Goal: Task Accomplishment & Management: Use online tool/utility

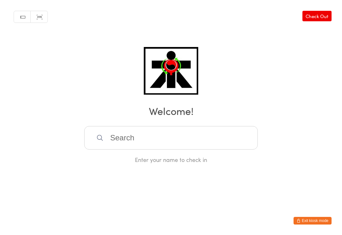
click at [216, 137] on input "search" at bounding box center [171, 137] width 174 height 23
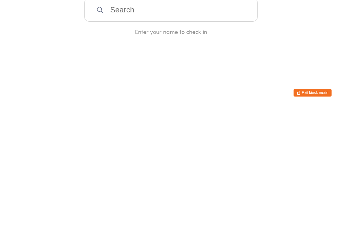
type input "M"
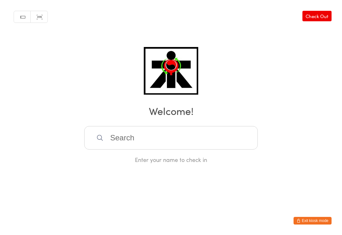
click at [157, 135] on input "search" at bounding box center [171, 137] width 174 height 23
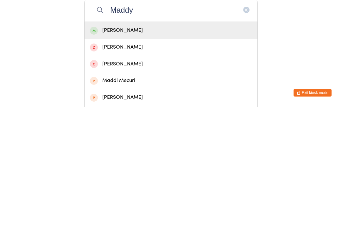
type input "Maddy"
click at [206, 154] on div "[PERSON_NAME]" at bounding box center [171, 158] width 162 height 9
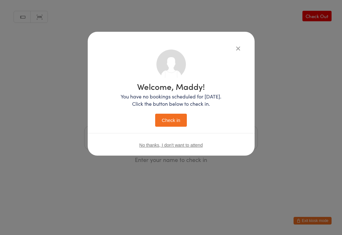
click at [171, 117] on button "Check in" at bounding box center [171, 119] width 32 height 13
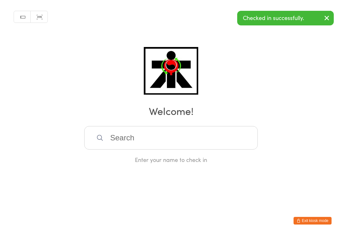
click at [2, 151] on div "Manual search Scanner input Check Out Welcome! Enter your name to check in" at bounding box center [171, 81] width 342 height 163
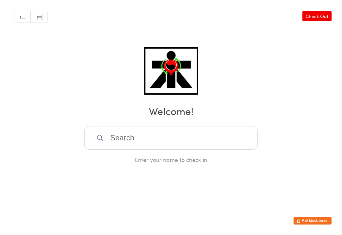
click at [150, 140] on input "search" at bounding box center [171, 137] width 174 height 23
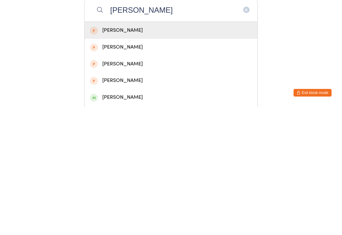
type input "Isabella A"
click at [121, 221] on div "Isabella Avelino" at bounding box center [171, 225] width 162 height 9
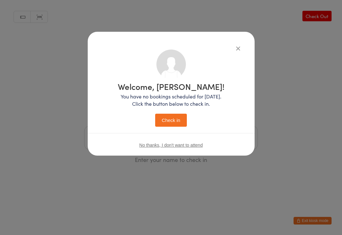
click at [156, 118] on button "Check in" at bounding box center [171, 119] width 32 height 13
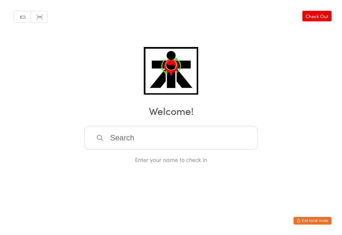
click at [137, 137] on input "search" at bounding box center [171, 137] width 174 height 23
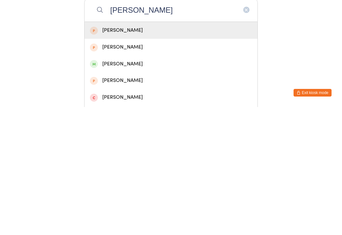
type input "Matteo"
click at [130, 187] on div "Matteo Barzasi" at bounding box center [171, 191] width 162 height 9
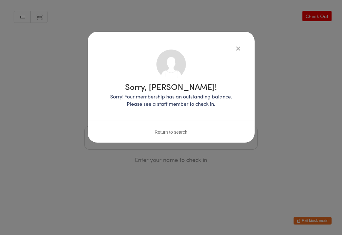
click at [166, 128] on div "Return to search" at bounding box center [171, 132] width 167 height 24
click at [165, 130] on span "Return to search" at bounding box center [171, 131] width 33 height 5
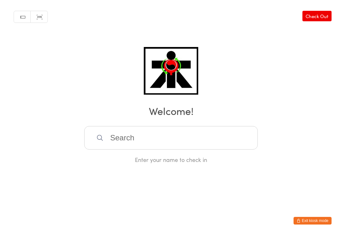
click at [131, 138] on input "search" at bounding box center [171, 137] width 174 height 23
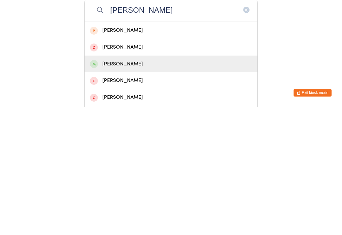
type input "Archie"
click at [133, 187] on div "Archie Beattie" at bounding box center [171, 191] width 162 height 9
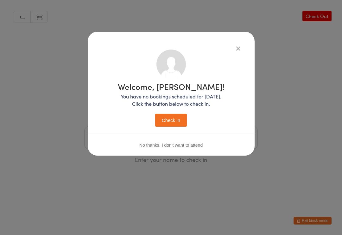
click at [175, 119] on button "Check in" at bounding box center [171, 119] width 32 height 13
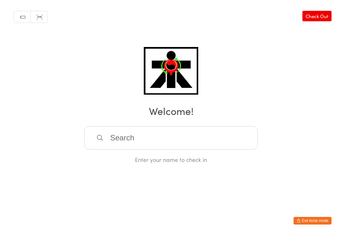
click at [195, 136] on input "search" at bounding box center [171, 137] width 174 height 23
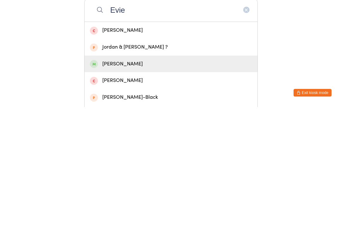
type input "Evie"
click at [120, 183] on div "Evie Haddon" at bounding box center [171, 191] width 173 height 17
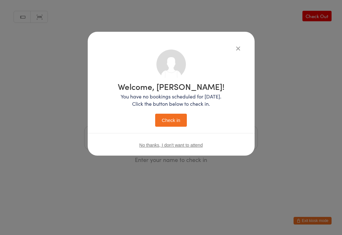
click at [175, 117] on button "Check in" at bounding box center [171, 119] width 32 height 13
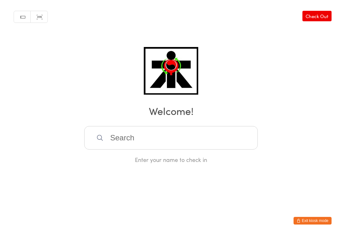
click at [128, 136] on input "search" at bounding box center [171, 137] width 174 height 23
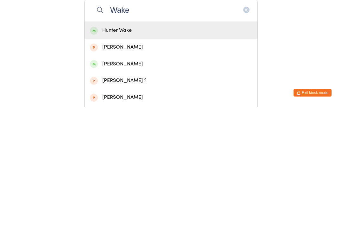
type input "Wake"
click at [126, 154] on div "Hunter Wake" at bounding box center [171, 158] width 162 height 9
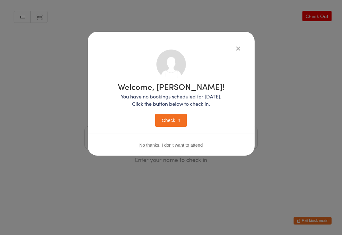
click at [180, 121] on button "Check in" at bounding box center [171, 119] width 32 height 13
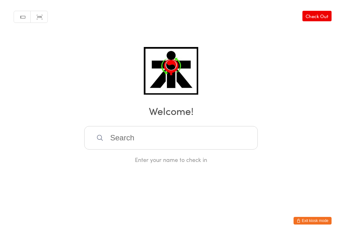
click at [141, 125] on div "Manual search Scanner input Check Out Welcome! Enter your name to check in" at bounding box center [171, 81] width 342 height 163
click at [172, 138] on input "search" at bounding box center [171, 137] width 174 height 23
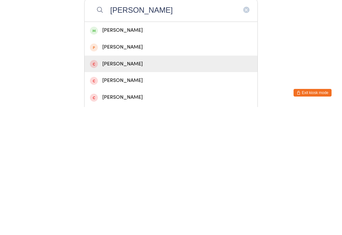
type input "Aidan M"
click at [126, 187] on div "Aidan Murray" at bounding box center [171, 191] width 162 height 9
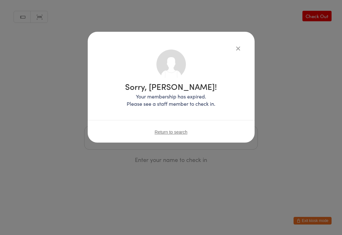
click at [240, 47] on icon "button" at bounding box center [238, 48] width 7 height 7
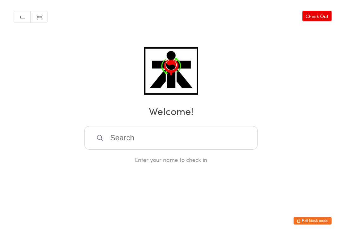
click at [158, 146] on input "search" at bounding box center [171, 137] width 174 height 23
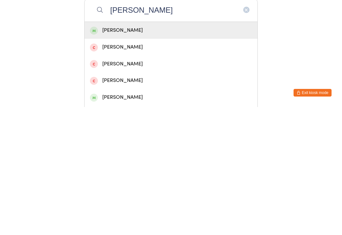
type input "Aidan Martin"
click at [143, 154] on div "Aidan Martin" at bounding box center [171, 158] width 162 height 9
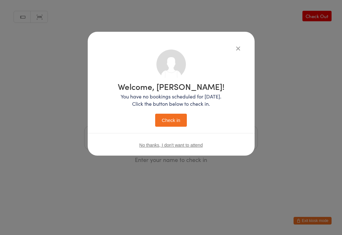
click at [176, 121] on button "Check in" at bounding box center [171, 119] width 32 height 13
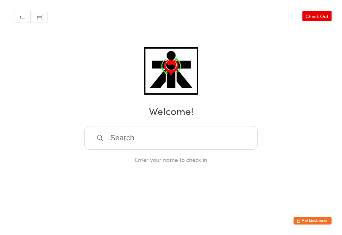
click at [146, 137] on input "search" at bounding box center [171, 137] width 174 height 23
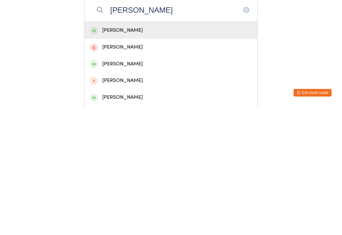
type input "Theo rompotis"
click at [138, 154] on div "Theodore Rompotis" at bounding box center [171, 158] width 162 height 9
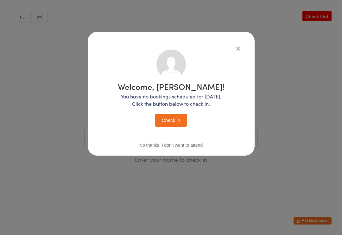
click at [171, 124] on button "Check in" at bounding box center [171, 119] width 32 height 13
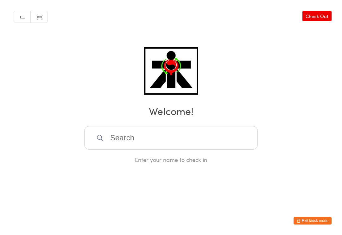
click at [242, 133] on input "search" at bounding box center [171, 137] width 174 height 23
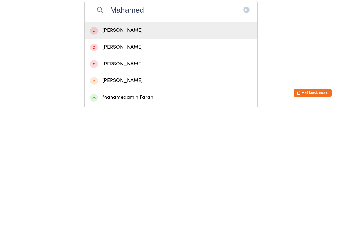
type input "Mahamed"
click at [94, 216] on div "Mahamedamin Farah" at bounding box center [171, 224] width 173 height 17
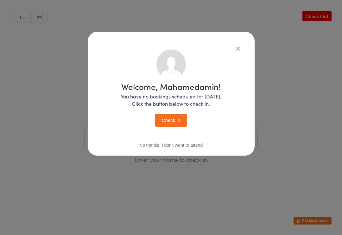
click at [178, 126] on button "Check in" at bounding box center [171, 119] width 32 height 13
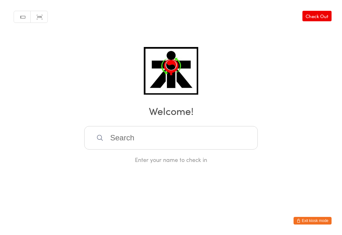
click at [221, 136] on input "search" at bounding box center [171, 137] width 174 height 23
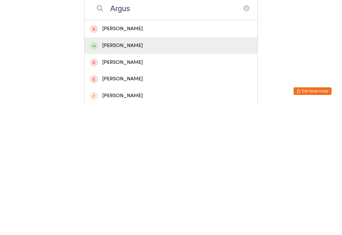
type input "Argus"
click at [184, 171] on div "Benjamin Argus" at bounding box center [171, 175] width 162 height 9
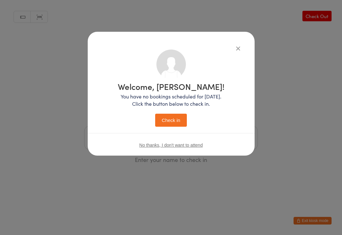
click at [173, 119] on button "Check in" at bounding box center [171, 119] width 32 height 13
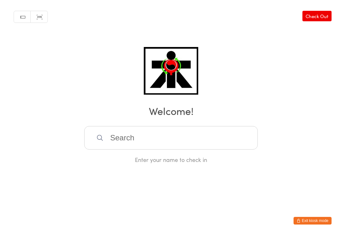
click at [134, 136] on input "search" at bounding box center [171, 137] width 174 height 23
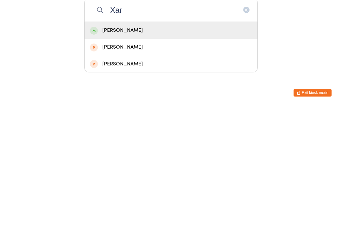
type input "Xar"
click at [133, 150] on div "Xarie Olango" at bounding box center [171, 158] width 173 height 17
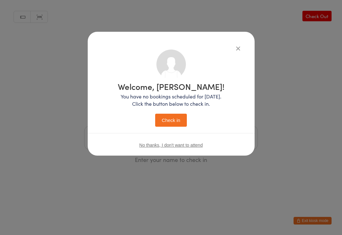
click at [172, 120] on button "Check in" at bounding box center [171, 119] width 32 height 13
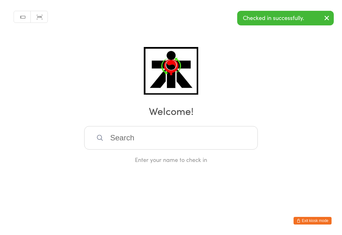
click at [166, 146] on input "search" at bounding box center [171, 137] width 174 height 23
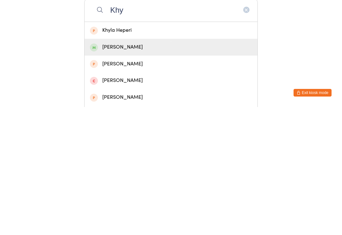
type input "Khy"
click at [139, 166] on div "Khyrie Olango" at bounding box center [171, 174] width 173 height 17
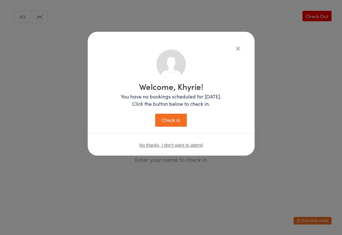
click at [175, 121] on button "Check in" at bounding box center [171, 119] width 32 height 13
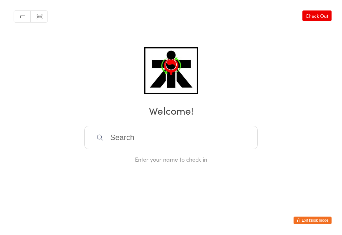
click at [331, 223] on button "Exit kiosk mode" at bounding box center [313, 220] width 38 height 8
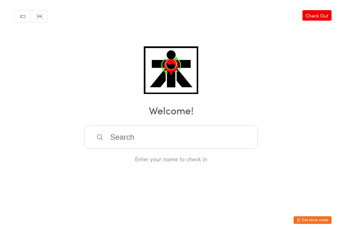
click at [221, 135] on input "search" at bounding box center [171, 137] width 174 height 23
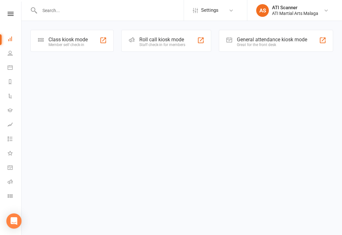
click at [81, 39] on div "Class kiosk mode" at bounding box center [67, 39] width 39 height 6
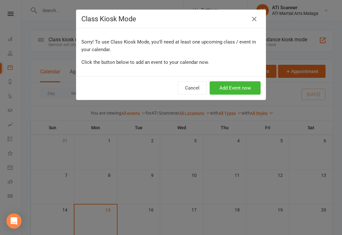
click at [257, 16] on icon "button" at bounding box center [255, 19] width 8 height 8
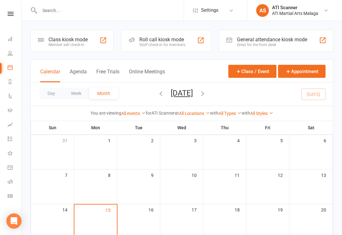
click at [289, 4] on link "AS ATI Scanner ATI Martial Arts Malaga" at bounding box center [294, 10] width 76 height 13
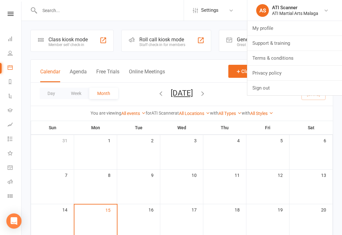
click at [297, 117] on div "You are viewing All events All events Empty events Full events Non-empty events…" at bounding box center [182, 113] width 302 height 15
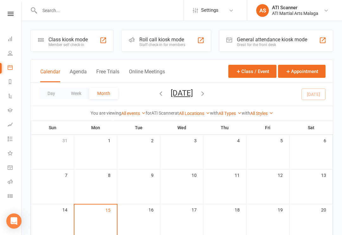
click at [5, 16] on link at bounding box center [10, 14] width 23 height 4
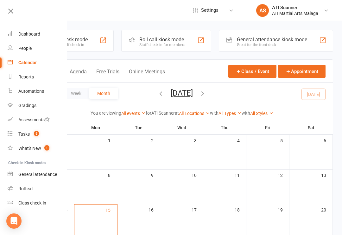
click at [257, 32] on div "General attendance kiosk mode Great for the front desk" at bounding box center [276, 41] width 114 height 22
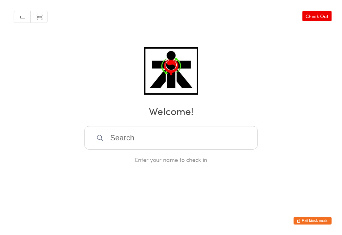
click at [145, 141] on input "search" at bounding box center [171, 137] width 174 height 23
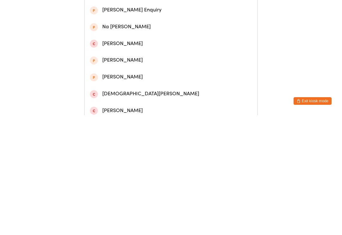
scroll to position [168, 0]
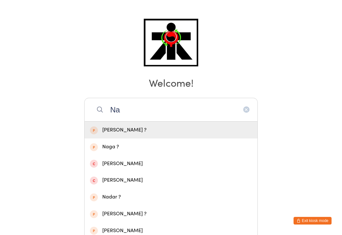
type input "N"
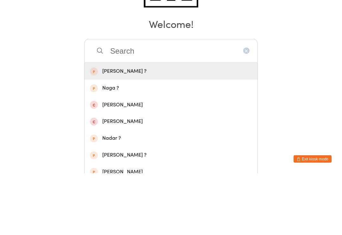
scroll to position [0, 0]
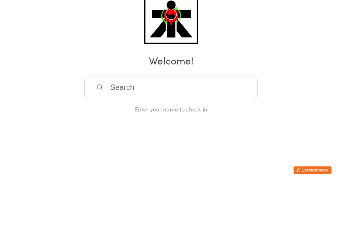
click at [149, 126] on input "search" at bounding box center [171, 137] width 174 height 23
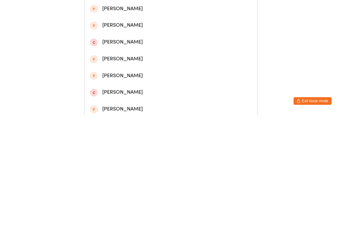
scroll to position [168, 0]
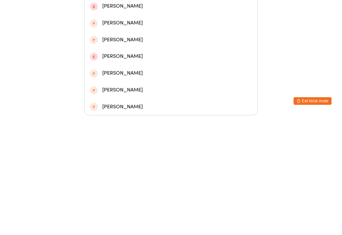
type input "N"
type input "‘[PERSON_NAME]"
click at [123, 188] on div "[PERSON_NAME]" at bounding box center [171, 192] width 162 height 9
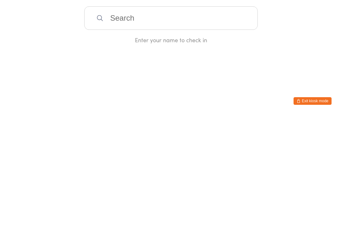
scroll to position [0, 0]
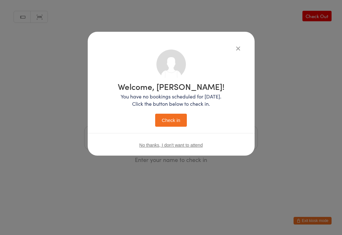
click at [177, 123] on button "Check in" at bounding box center [171, 119] width 32 height 13
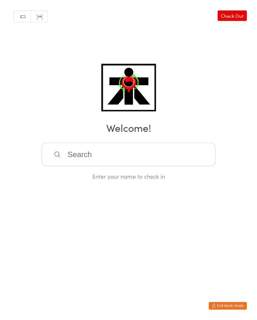
click at [90, 158] on input "search" at bounding box center [129, 154] width 174 height 23
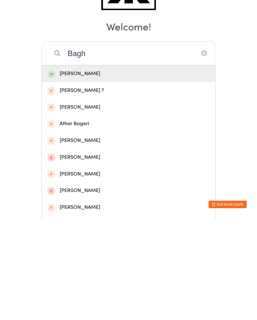
type input "Bagh"
click at [73, 171] on div "[PERSON_NAME]" at bounding box center [128, 175] width 162 height 9
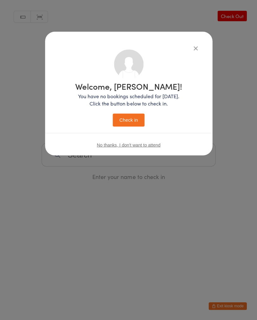
click at [132, 124] on button "Check in" at bounding box center [129, 119] width 32 height 13
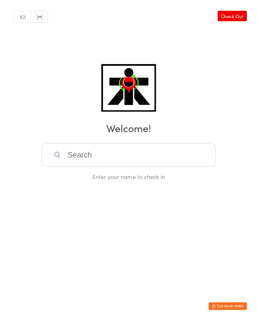
click at [94, 154] on input "search" at bounding box center [129, 154] width 174 height 23
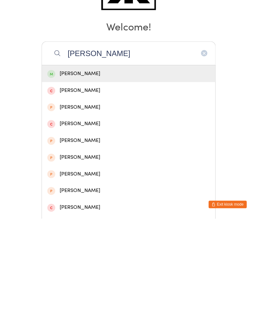
type input "Leo ba"
click at [132, 167] on div "Leo Baker" at bounding box center [128, 175] width 173 height 17
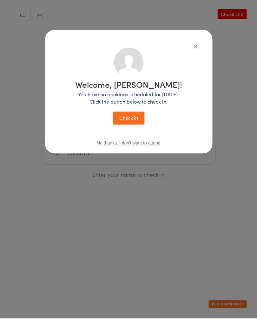
click at [140, 121] on button "Check in" at bounding box center [129, 119] width 32 height 13
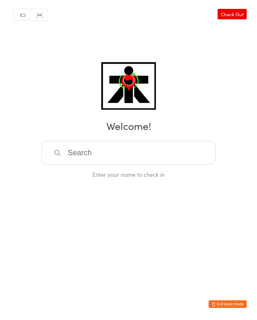
click at [146, 152] on input "search" at bounding box center [129, 154] width 174 height 23
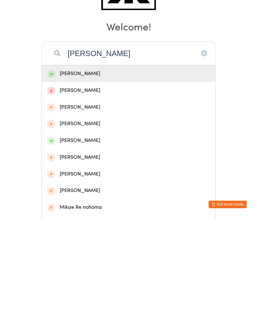
type input "Mikael"
click at [107, 234] on div "Mikael Mohamad Afiq" at bounding box center [128, 242] width 162 height 9
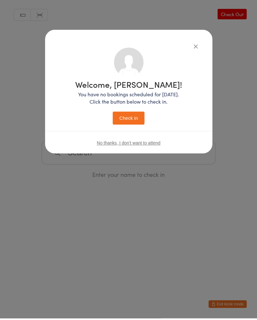
click at [130, 121] on button "Check in" at bounding box center [129, 119] width 32 height 13
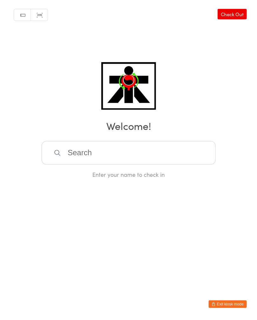
click at [73, 149] on input "search" at bounding box center [129, 154] width 174 height 23
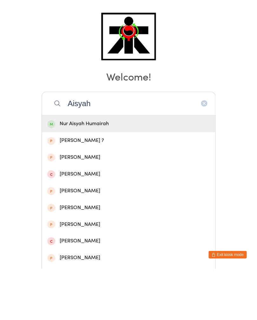
type input "Aisyah"
click at [56, 171] on div "Nur Aisyah Humairah" at bounding box center [128, 175] width 162 height 9
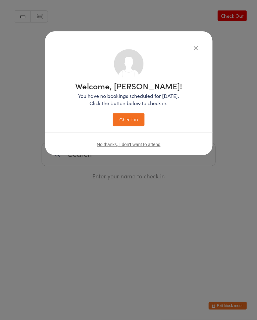
click at [123, 118] on button "Check in" at bounding box center [129, 119] width 32 height 13
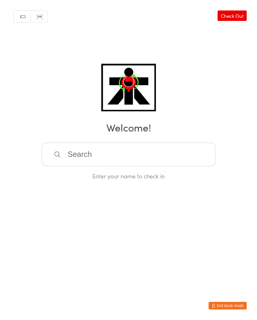
click at [133, 147] on input "search" at bounding box center [129, 154] width 174 height 23
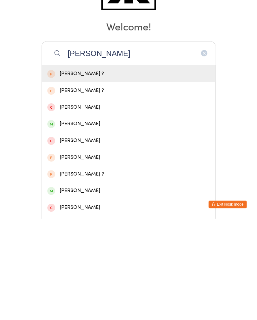
type input "Ashley c"
click at [124, 221] on div "Ashley Commins" at bounding box center [128, 225] width 162 height 9
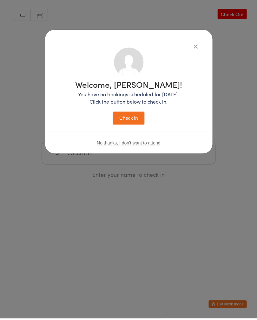
click at [136, 120] on button "Check in" at bounding box center [129, 119] width 32 height 13
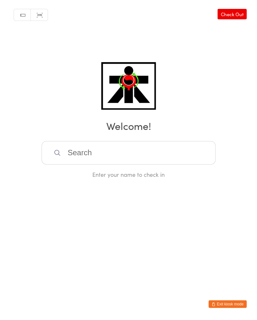
click at [174, 159] on input "search" at bounding box center [129, 154] width 174 height 23
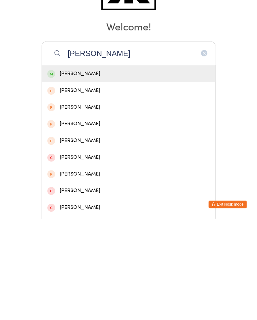
type input "Kendall"
click at [149, 167] on div "Kendall Shaw" at bounding box center [128, 175] width 173 height 17
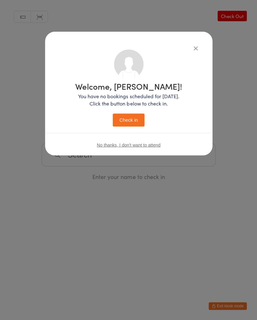
click at [122, 117] on button "Check in" at bounding box center [129, 119] width 32 height 13
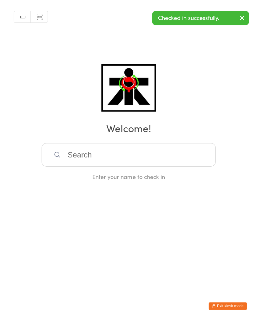
click at [122, 143] on div "Manual search Scanner input Check Out Welcome! Enter your name to check in" at bounding box center [128, 90] width 257 height 180
click at [88, 161] on input "search" at bounding box center [129, 154] width 174 height 23
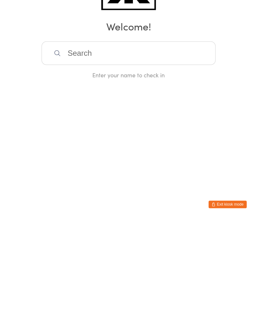
type input "K"
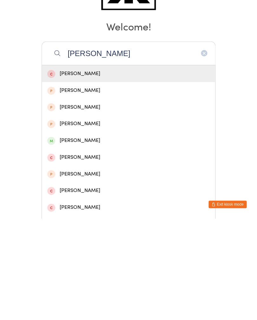
type input "Jennifer"
click at [65, 234] on div "Jennifer Tran" at bounding box center [128, 242] width 162 height 9
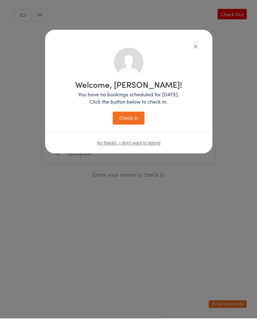
click at [125, 122] on button "Check in" at bounding box center [129, 119] width 32 height 13
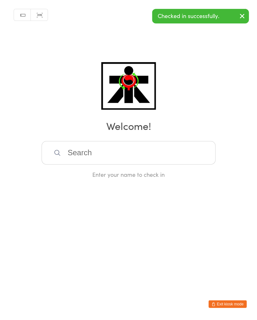
click at [62, 147] on input "search" at bounding box center [129, 154] width 174 height 23
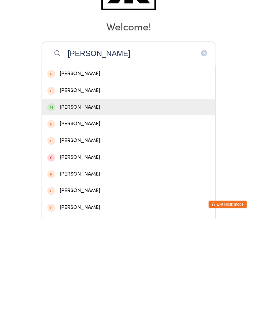
type input "Amanda ga"
click at [94, 204] on div "Amanda Gabieta" at bounding box center [128, 208] width 162 height 9
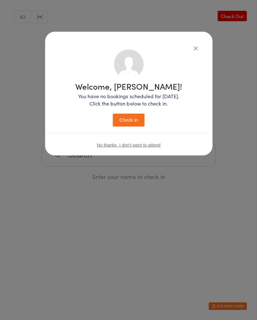
click at [137, 119] on button "Check in" at bounding box center [129, 119] width 32 height 13
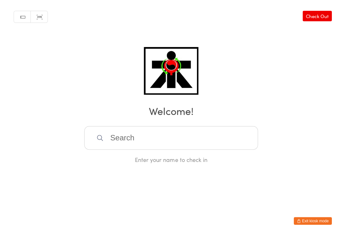
click at [317, 13] on link "Check Out" at bounding box center [317, 16] width 29 height 10
click at [221, 144] on input "search" at bounding box center [171, 137] width 174 height 23
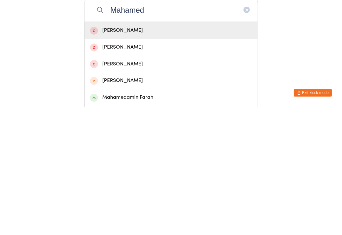
type input "Mahamed"
click at [153, 221] on div "Mahamedamin Farah" at bounding box center [171, 225] width 162 height 9
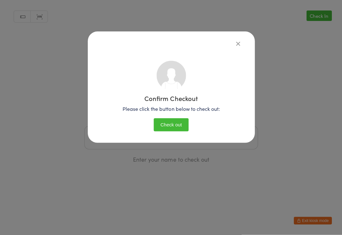
click at [179, 126] on button "Check out" at bounding box center [171, 124] width 35 height 13
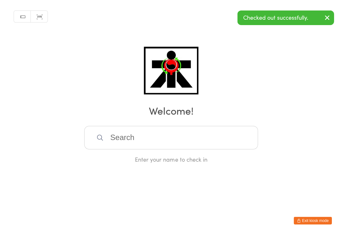
click at [183, 141] on input "search" at bounding box center [171, 137] width 174 height 23
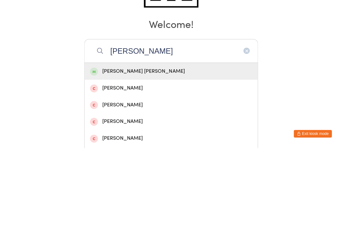
type input "Magdalena"
click at [178, 154] on div "Magdalena Ha Len" at bounding box center [171, 158] width 162 height 9
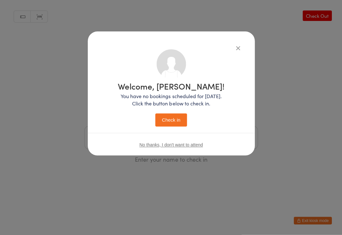
click at [185, 121] on button "Check in" at bounding box center [171, 119] width 32 height 13
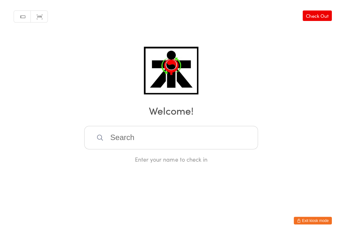
click at [116, 134] on input "search" at bounding box center [171, 137] width 174 height 23
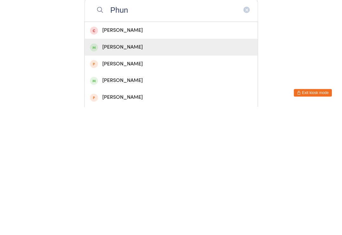
type input "Phun"
click at [104, 171] on div "David Phungsa" at bounding box center [171, 175] width 162 height 9
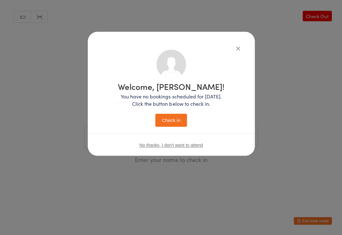
click at [177, 123] on button "Check in" at bounding box center [171, 119] width 32 height 13
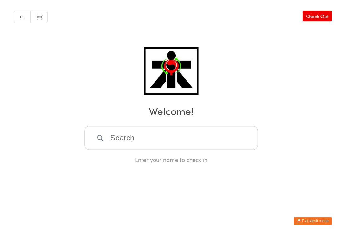
click at [227, 140] on input "search" at bounding box center [171, 137] width 174 height 23
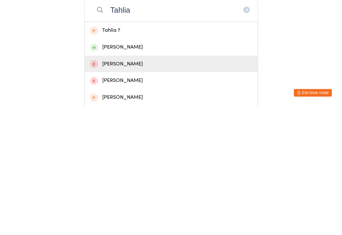
type input "Tahlia"
click at [126, 187] on div "Tahlia Bates" at bounding box center [171, 191] width 162 height 9
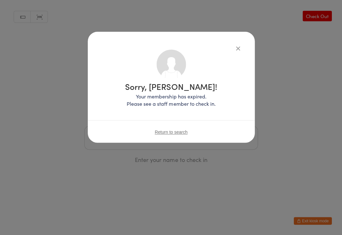
click at [235, 51] on icon "button" at bounding box center [238, 48] width 7 height 7
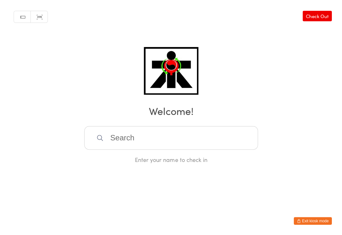
click at [236, 46] on div "Manual search Scanner input Check Out Welcome! Enter your name to check in" at bounding box center [171, 81] width 342 height 163
click at [320, 20] on link "Check Out" at bounding box center [317, 16] width 29 height 10
click at [322, 16] on link "Check In" at bounding box center [319, 16] width 25 height 10
click at [178, 138] on input "search" at bounding box center [171, 137] width 174 height 23
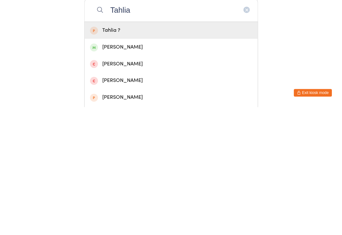
type input "Tahlia"
click at [110, 171] on div "Tahlia John" at bounding box center [171, 175] width 162 height 9
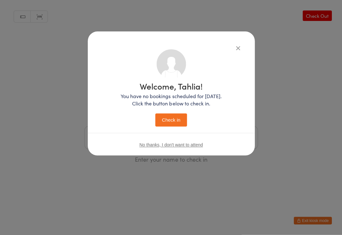
click at [175, 119] on button "Check in" at bounding box center [171, 119] width 32 height 13
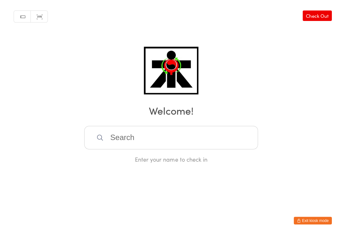
click at [135, 136] on input "search" at bounding box center [171, 137] width 174 height 23
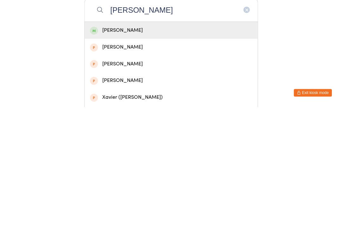
type input "Xavier cla"
click at [135, 150] on div "Xavier Clark Godoy" at bounding box center [171, 158] width 173 height 17
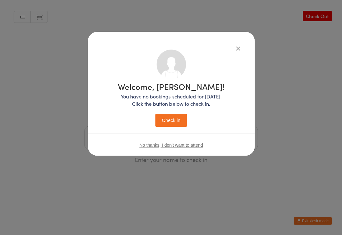
click at [172, 120] on button "Check in" at bounding box center [171, 119] width 32 height 13
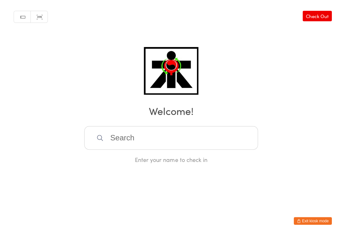
click at [126, 134] on input "search" at bounding box center [171, 137] width 174 height 23
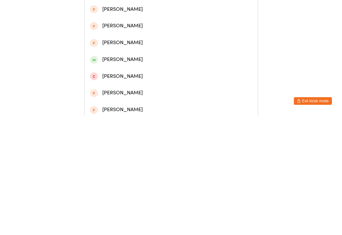
scroll to position [70, 0]
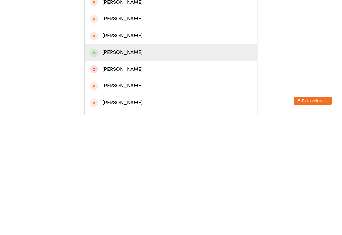
type input "Chelsea"
click at [103, 168] on div "Chelsea Truong" at bounding box center [171, 172] width 162 height 9
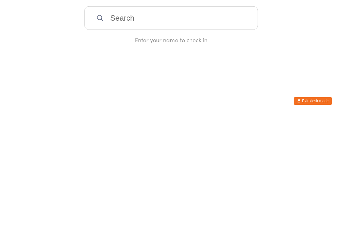
scroll to position [0, 0]
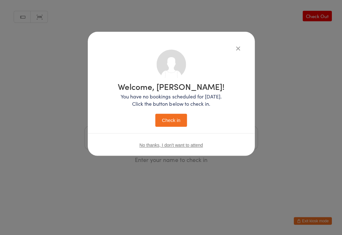
click at [171, 115] on button "Check in" at bounding box center [171, 119] width 32 height 13
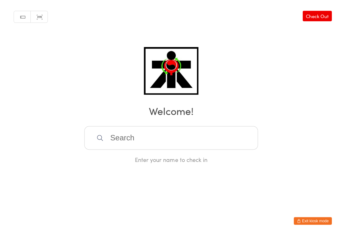
click at [174, 128] on input "search" at bounding box center [171, 137] width 174 height 23
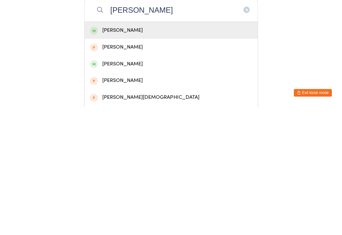
type input "Gaynor"
click at [139, 154] on div "Brody Gaynor" at bounding box center [171, 158] width 162 height 9
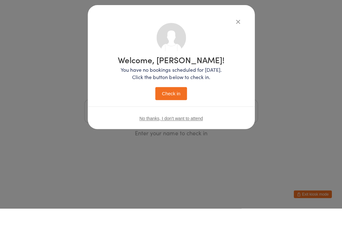
click at [174, 142] on span "No thanks, I don't want to attend" at bounding box center [170, 144] width 63 height 5
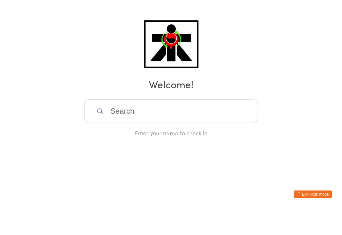
click at [220, 126] on input "search" at bounding box center [171, 137] width 174 height 23
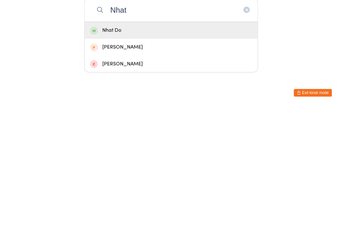
type input "Nhat"
click at [206, 150] on div "Nhat Do" at bounding box center [171, 158] width 173 height 17
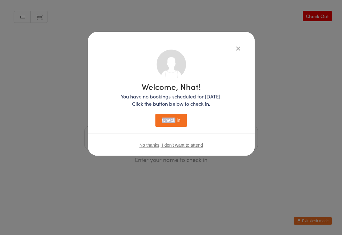
click at [182, 121] on button "Check in" at bounding box center [171, 119] width 32 height 13
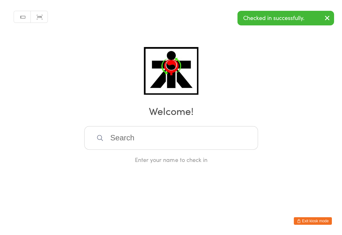
click at [175, 132] on input "search" at bounding box center [171, 137] width 174 height 23
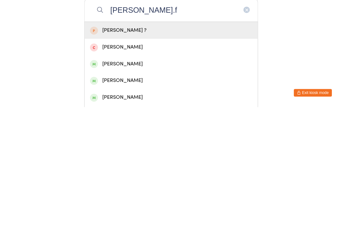
type input "Nathan.f"
click at [100, 221] on div "Nathan Feleke" at bounding box center [171, 225] width 162 height 9
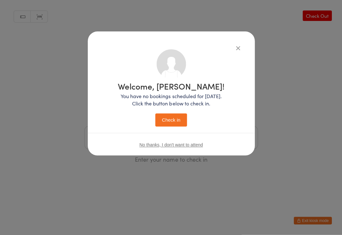
click at [162, 123] on button "Check in" at bounding box center [171, 119] width 32 height 13
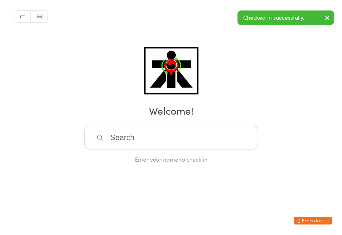
click at [154, 132] on input "search" at bounding box center [171, 137] width 174 height 23
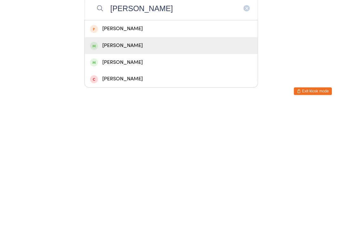
type input "Axel"
click at [100, 171] on div "Axel Hallam" at bounding box center [171, 175] width 162 height 9
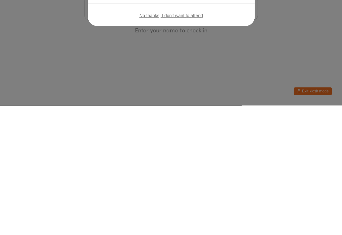
click at [165, 119] on button "Check in" at bounding box center [171, 119] width 32 height 13
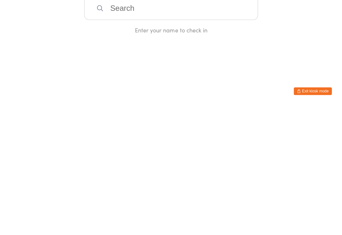
click at [167, 134] on input "search" at bounding box center [171, 137] width 174 height 23
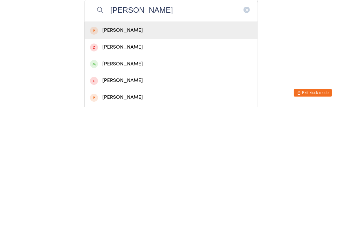
type input "Andy"
click at [126, 187] on div "Andy Thai" at bounding box center [171, 191] width 162 height 9
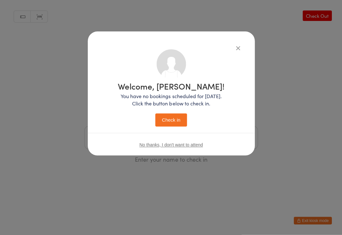
click at [169, 119] on button "Check in" at bounding box center [171, 119] width 32 height 13
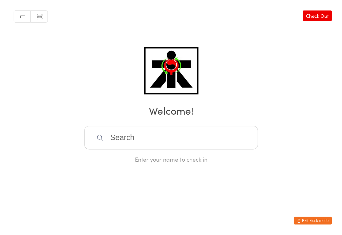
click at [342, 232] on footer "Exit kiosk mode" at bounding box center [336, 231] width 13 height 6
click at [165, 148] on input "search" at bounding box center [171, 137] width 174 height 23
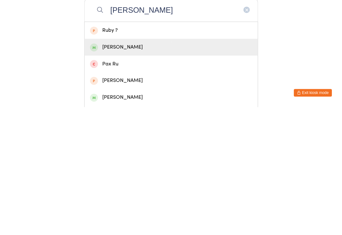
type input "Rud"
click at [115, 171] on div "Rudy Thai" at bounding box center [171, 175] width 162 height 9
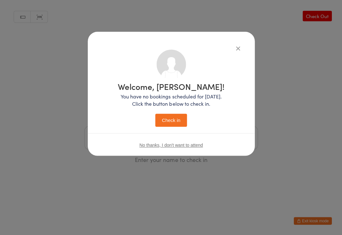
click at [170, 120] on button "Check in" at bounding box center [171, 119] width 32 height 13
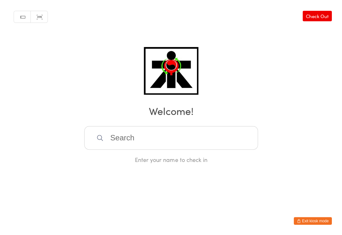
click at [235, 141] on input "search" at bounding box center [171, 137] width 174 height 23
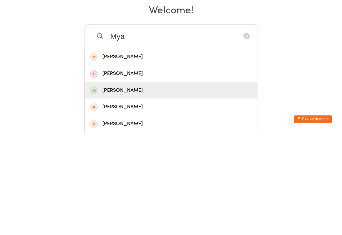
type input "Mya"
click at [128, 187] on div "Mya Campbell" at bounding box center [171, 191] width 162 height 9
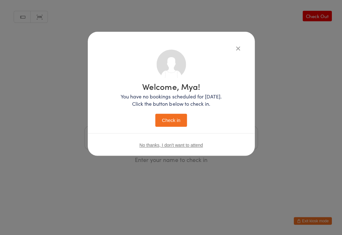
click at [172, 120] on button "Check in" at bounding box center [171, 119] width 32 height 13
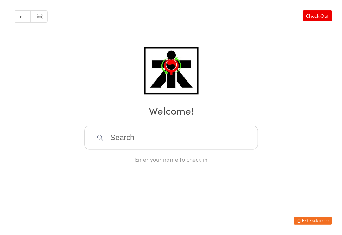
click at [209, 134] on input "search" at bounding box center [171, 137] width 174 height 23
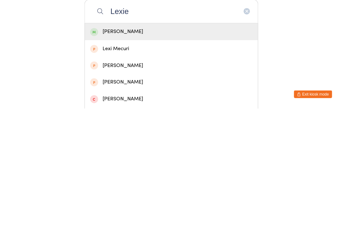
type input "Lexie"
click at [233, 150] on div "Lexie Horrigan" at bounding box center [171, 158] width 173 height 17
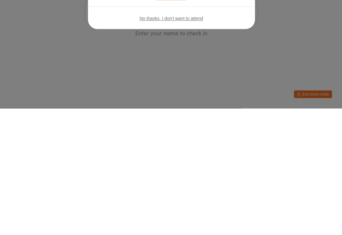
click at [240, 46] on div "Welcome, Lexie! You have no bookings scheduled for today. Click the button belo…" at bounding box center [171, 117] width 342 height 235
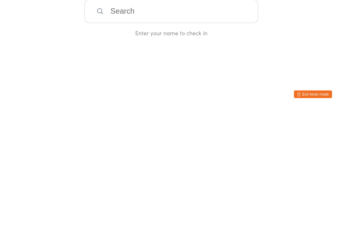
click at [158, 134] on input "search" at bounding box center [171, 137] width 174 height 23
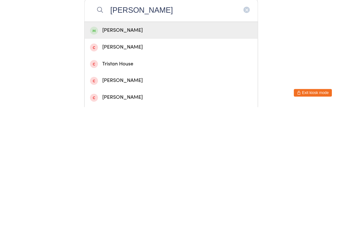
type input "Tristan rab"
click at [115, 154] on div "Tristan Rabines" at bounding box center [171, 158] width 162 height 9
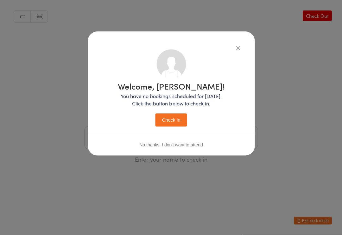
click at [171, 118] on button "Check in" at bounding box center [171, 119] width 32 height 13
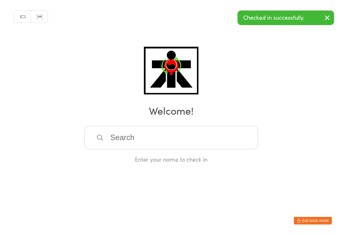
click at [183, 156] on div "Enter your name to check in" at bounding box center [171, 144] width 174 height 37
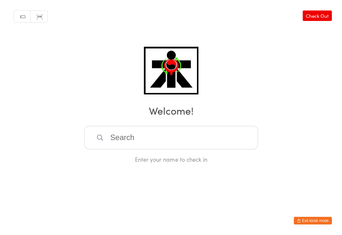
click at [232, 134] on input "search" at bounding box center [171, 137] width 174 height 23
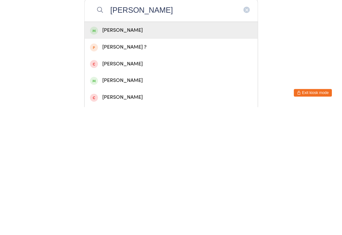
type input "Nathan negash"
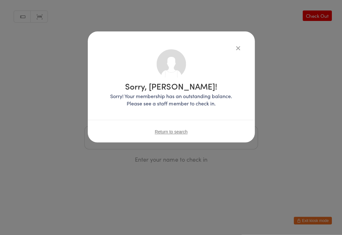
click at [179, 134] on span "Return to search" at bounding box center [171, 131] width 33 height 5
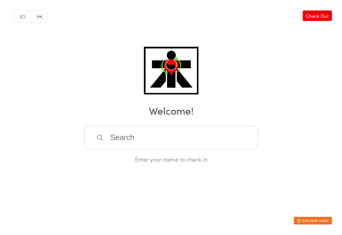
click at [113, 145] on input "search" at bounding box center [171, 137] width 174 height 23
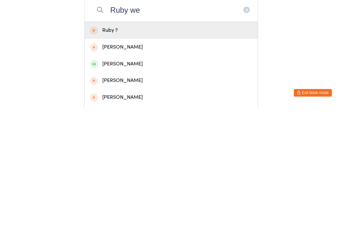
type input "Ruby we"
click at [131, 187] on div "Ruby Wellington" at bounding box center [171, 191] width 162 height 9
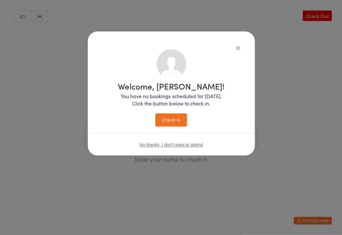
click at [166, 117] on button "Check in" at bounding box center [171, 119] width 32 height 13
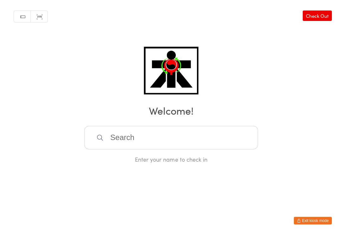
click at [153, 143] on input "search" at bounding box center [171, 137] width 174 height 23
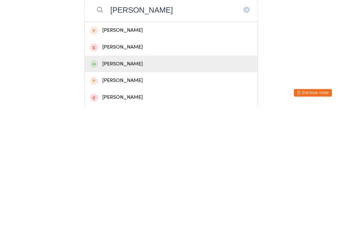
type input "Alexandra"
click at [149, 187] on div "Alexandra Hopper" at bounding box center [171, 191] width 162 height 9
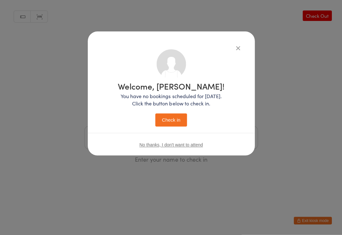
click at [175, 122] on button "Check in" at bounding box center [171, 119] width 32 height 13
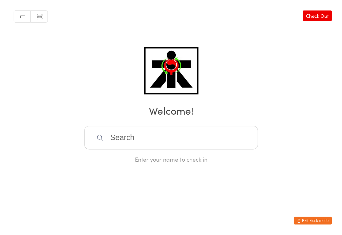
click at [223, 139] on input "search" at bounding box center [171, 137] width 174 height 23
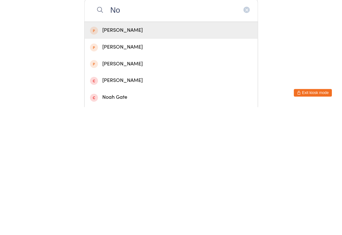
type input "N"
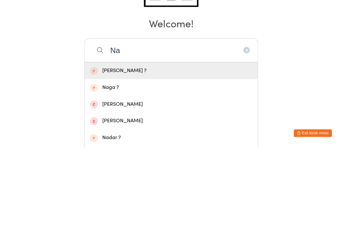
type input "N"
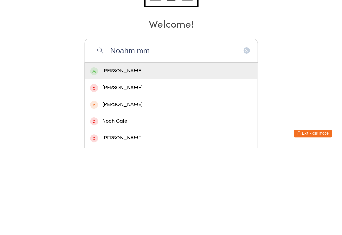
type input "Noahm mm"
click at [160, 154] on div "Noah McIvor" at bounding box center [171, 158] width 162 height 9
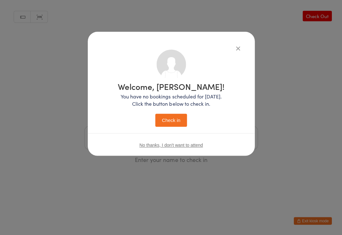
click at [174, 119] on button "Check in" at bounding box center [171, 119] width 32 height 13
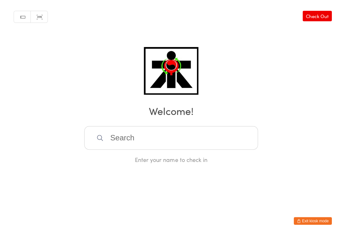
click at [234, 140] on input "search" at bounding box center [171, 137] width 174 height 23
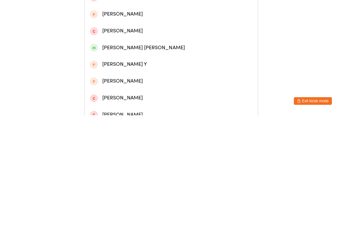
scroll to position [93, 0]
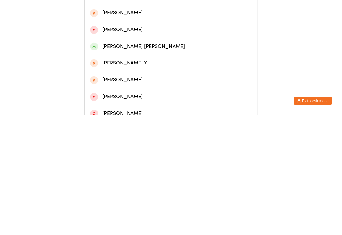
type input "Angela"
click at [154, 162] on div "Angela Khei Maung" at bounding box center [171, 166] width 162 height 9
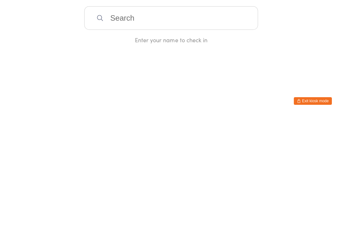
scroll to position [0, 0]
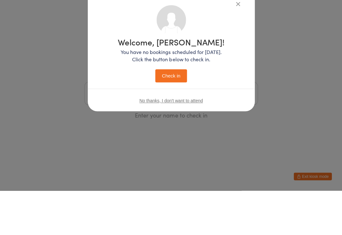
click at [174, 121] on div "Welcome, Angela! You have no bookings scheduled for today. Click the button bel…" at bounding box center [171, 117] width 342 height 235
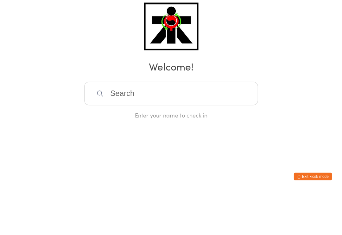
click at [213, 126] on input "search" at bounding box center [171, 137] width 174 height 23
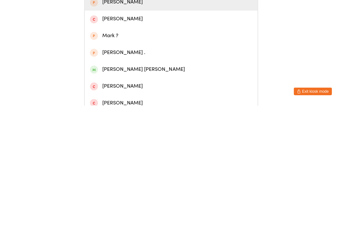
scroll to position [27, 0]
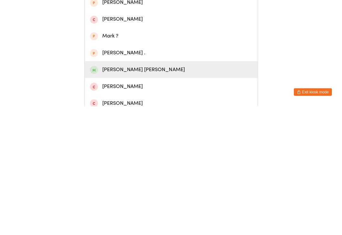
type input "Mary"
click at [132, 194] on div "Mary Pai Maung" at bounding box center [171, 198] width 162 height 9
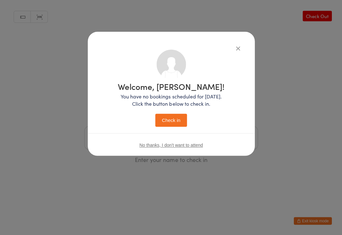
click at [175, 118] on button "Check in" at bounding box center [171, 119] width 32 height 13
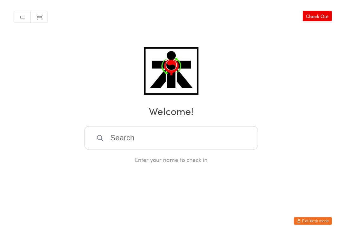
click at [232, 137] on input "search" at bounding box center [171, 137] width 174 height 23
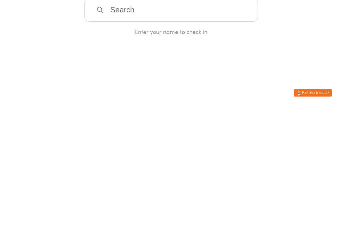
click at [306, 56] on html "You have now entered Kiosk Mode. Members will be able to check themselves in us…" at bounding box center [171, 117] width 342 height 235
click at [221, 132] on input "search" at bounding box center [171, 137] width 174 height 23
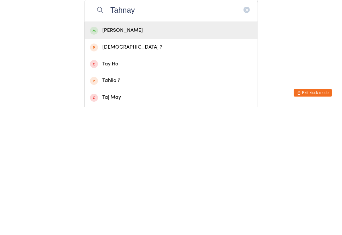
type input "Tahnay"
click at [130, 154] on div "Tahnaya Vincent" at bounding box center [171, 158] width 162 height 9
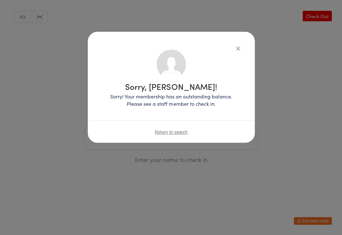
click at [236, 45] on icon "button" at bounding box center [238, 48] width 7 height 7
click at [242, 45] on icon "button" at bounding box center [238, 48] width 7 height 7
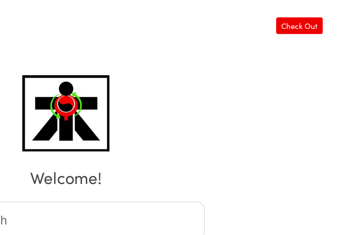
scroll to position [0, 2]
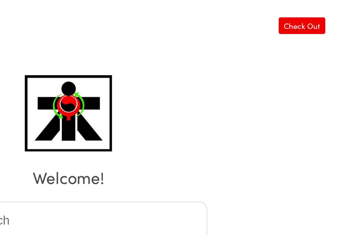
click at [303, 13] on link "Check Out" at bounding box center [317, 16] width 29 height 10
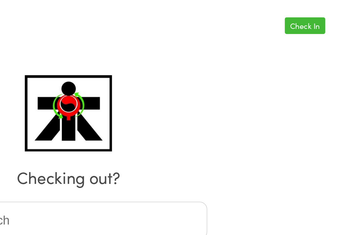
click at [307, 14] on link "Check In" at bounding box center [319, 16] width 25 height 10
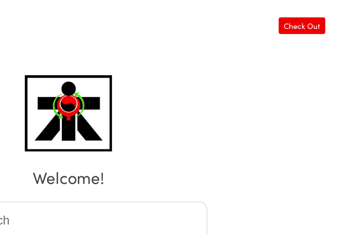
click at [144, 79] on img at bounding box center [171, 71] width 54 height 48
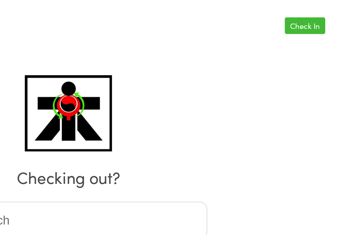
click at [307, 15] on link "Check In" at bounding box center [319, 16] width 25 height 10
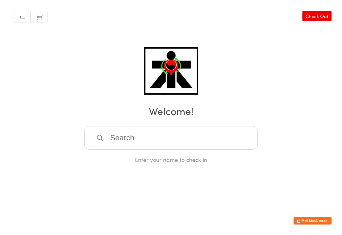
click at [226, 148] on input "search" at bounding box center [171, 137] width 174 height 23
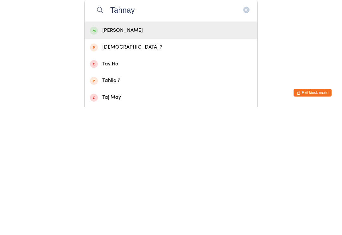
type input "Tahnay"
click at [126, 150] on div "[PERSON_NAME]" at bounding box center [171, 158] width 173 height 17
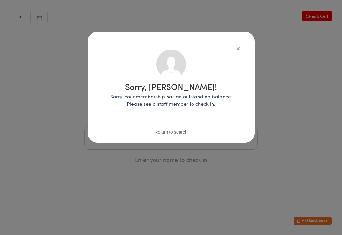
click at [240, 42] on div "Sorry, [PERSON_NAME]! Sorry! Your membership has an outstanding balance. Please…" at bounding box center [171, 87] width 167 height 111
click at [239, 46] on icon "button" at bounding box center [238, 48] width 7 height 7
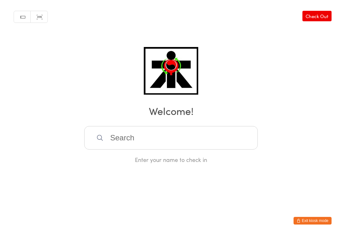
click at [162, 144] on input "search" at bounding box center [171, 137] width 174 height 23
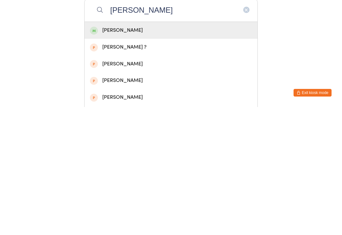
type input "[PERSON_NAME]"
click at [146, 150] on div "[PERSON_NAME]" at bounding box center [171, 158] width 173 height 17
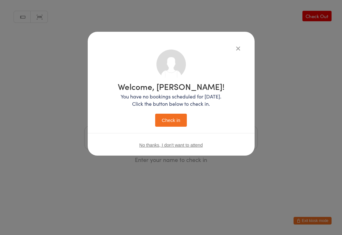
click at [177, 123] on button "Check in" at bounding box center [171, 119] width 32 height 13
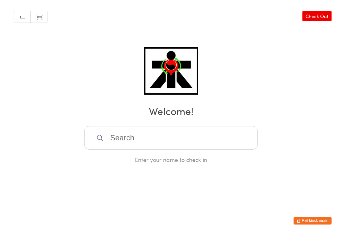
click at [115, 149] on input "search" at bounding box center [171, 137] width 174 height 23
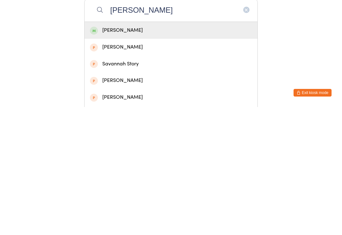
type input "[PERSON_NAME]"
click at [100, 154] on div "[PERSON_NAME]" at bounding box center [171, 158] width 162 height 9
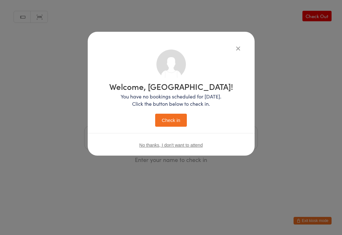
click at [163, 117] on button "Check in" at bounding box center [171, 119] width 32 height 13
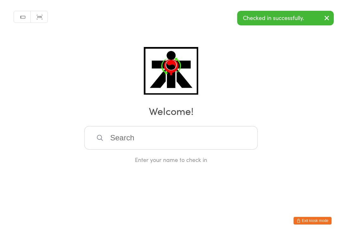
click at [199, 140] on input "search" at bounding box center [171, 137] width 174 height 23
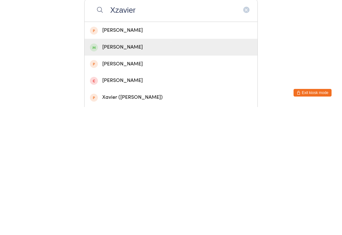
type input "Xzavier"
click at [98, 171] on div "[PERSON_NAME]" at bounding box center [171, 175] width 162 height 9
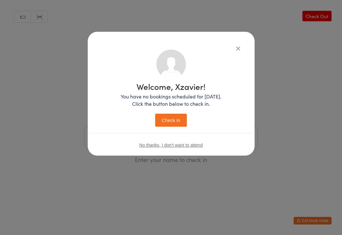
click at [168, 120] on button "Check in" at bounding box center [171, 119] width 32 height 13
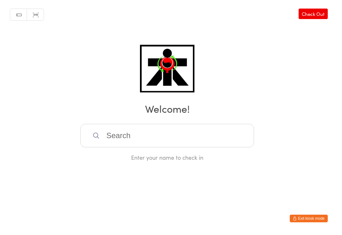
click at [41, 73] on div "Manual search Scanner input Check Out Welcome! Enter your name to check in" at bounding box center [171, 81] width 342 height 163
click at [216, 129] on input "search" at bounding box center [171, 137] width 174 height 23
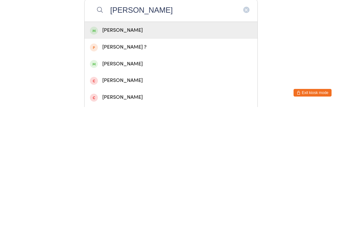
type input "[PERSON_NAME]"
click at [175, 150] on div "[PERSON_NAME]" at bounding box center [171, 158] width 173 height 17
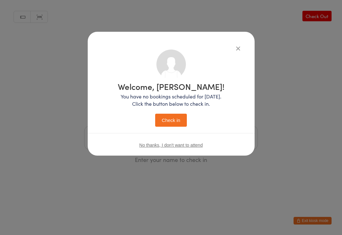
click at [177, 118] on button "Check in" at bounding box center [171, 119] width 32 height 13
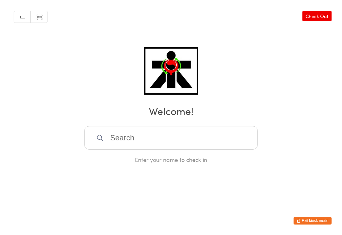
click at [301, 233] on html "You have now entered Kiosk Mode. Members will be able to check themselves in us…" at bounding box center [171, 117] width 342 height 235
click at [119, 163] on div "Enter your name to check in" at bounding box center [171, 159] width 174 height 8
click at [134, 143] on input "search" at bounding box center [171, 137] width 174 height 23
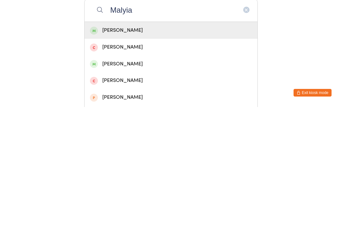
type input "Malyia"
click at [242, 154] on div "[PERSON_NAME]" at bounding box center [171, 158] width 162 height 9
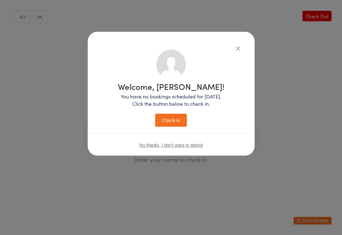
click at [161, 111] on div "Welcome, [PERSON_NAME]! You have no bookings scheduled for [DATE]. Click the bu…" at bounding box center [171, 104] width 107 height 44
click at [159, 116] on button "Check in" at bounding box center [171, 119] width 32 height 13
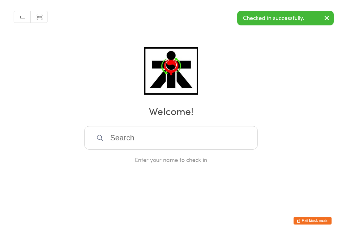
click at [183, 144] on input "search" at bounding box center [171, 137] width 174 height 23
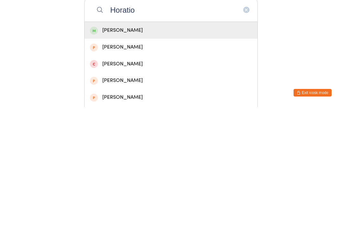
type input "Horatio"
click at [189, 150] on div "[PERSON_NAME]" at bounding box center [171, 158] width 173 height 17
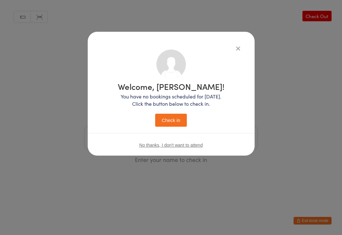
click at [161, 124] on button "Check in" at bounding box center [171, 119] width 32 height 13
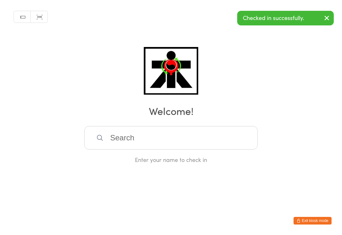
click at [105, 148] on input "search" at bounding box center [171, 137] width 174 height 23
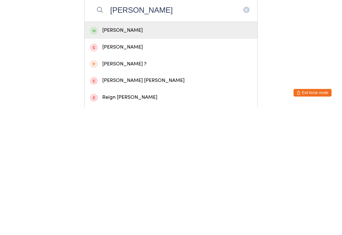
type input "Elias"
click at [105, 150] on div "Elias Takapu" at bounding box center [171, 158] width 173 height 17
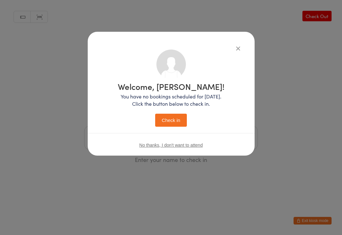
click at [184, 118] on button "Check in" at bounding box center [171, 119] width 32 height 13
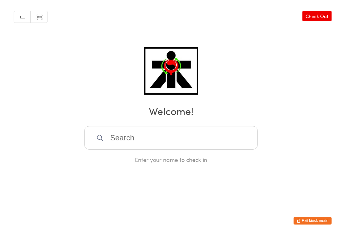
click at [158, 143] on input "search" at bounding box center [171, 137] width 174 height 23
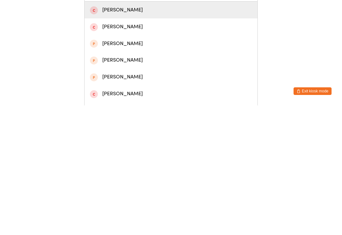
scroll to position [24, 0]
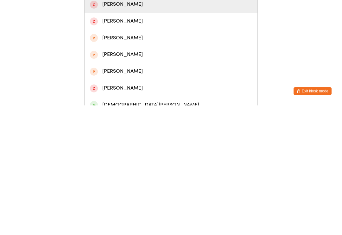
type input "Stojan"
click at [100, 230] on div "Christian Stojanovski" at bounding box center [171, 234] width 162 height 9
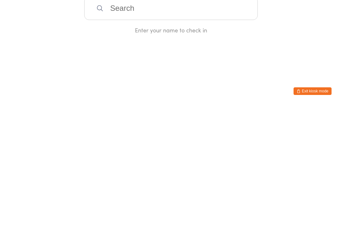
scroll to position [0, 0]
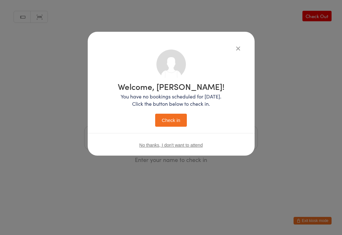
click at [168, 123] on button "Check in" at bounding box center [171, 119] width 32 height 13
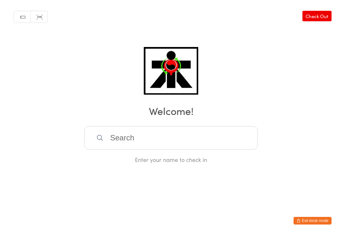
click at [241, 140] on input "search" at bounding box center [171, 137] width 174 height 23
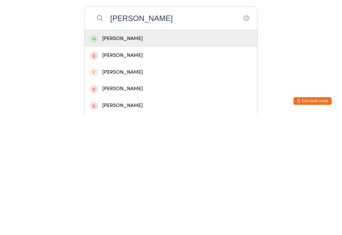
type input "Jayden chaw"
click at [231, 154] on div "Jayden Chawadla" at bounding box center [171, 158] width 162 height 9
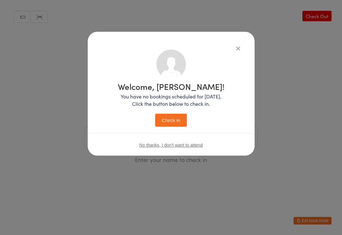
click at [175, 124] on button "Check in" at bounding box center [171, 119] width 32 height 13
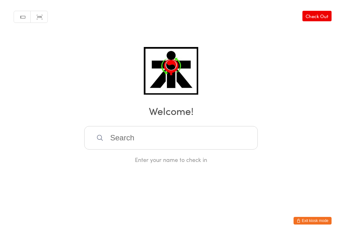
click at [150, 142] on input "search" at bounding box center [171, 137] width 174 height 23
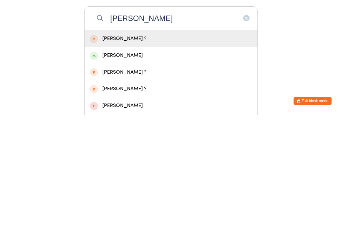
type input "Ashleen"
click at [123, 166] on div "Ashleen Kaur" at bounding box center [171, 174] width 173 height 17
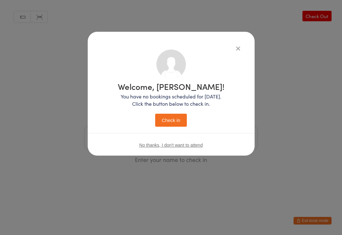
click at [173, 114] on button "Check in" at bounding box center [171, 119] width 32 height 13
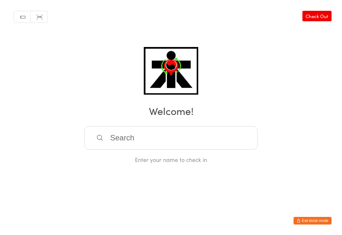
click at [247, 139] on input "search" at bounding box center [171, 137] width 174 height 23
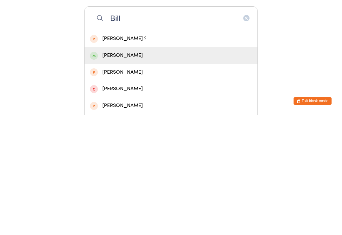
type input "Bill"
click at [120, 171] on div "Bill Huynh" at bounding box center [171, 175] width 162 height 9
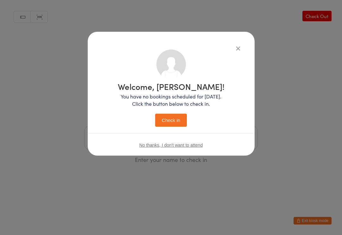
click at [170, 121] on button "Check in" at bounding box center [171, 119] width 32 height 13
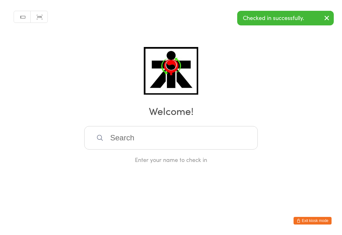
click at [341, 233] on footer "Exit kiosk mode" at bounding box center [336, 231] width 13 height 6
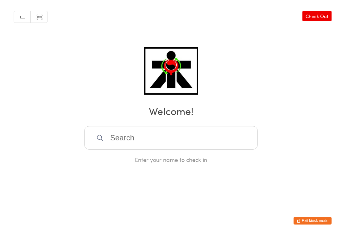
click at [179, 136] on input "search" at bounding box center [171, 137] width 174 height 23
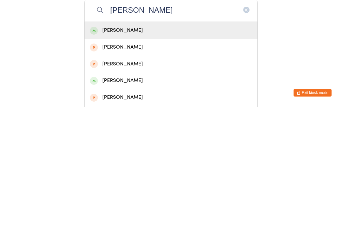
type input "Penny"
click at [203, 154] on div "Penny Trang" at bounding box center [171, 158] width 162 height 9
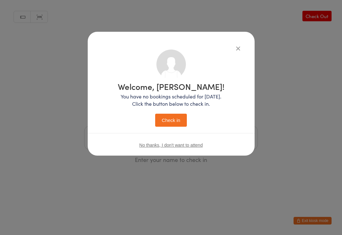
click at [176, 119] on button "Check in" at bounding box center [171, 119] width 32 height 13
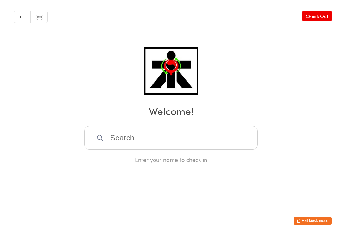
click at [123, 139] on input "search" at bounding box center [171, 137] width 174 height 23
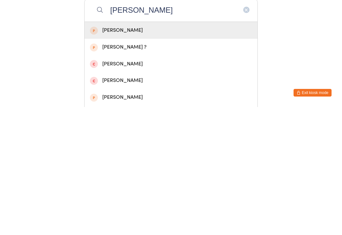
type input "Brandon beard"
click at [108, 154] on div "Brandon Beard" at bounding box center [171, 158] width 162 height 9
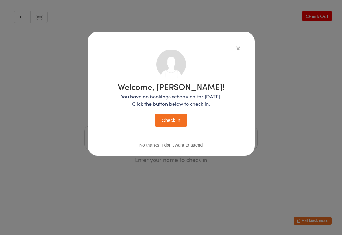
click at [235, 49] on button "button" at bounding box center [239, 48] width 8 height 8
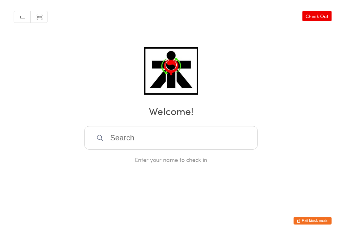
click at [105, 139] on input "search" at bounding box center [171, 137] width 174 height 23
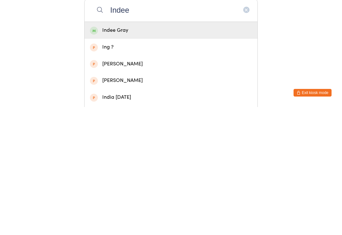
type input "Indee"
click at [105, 150] on div "Indee Gray" at bounding box center [171, 158] width 173 height 17
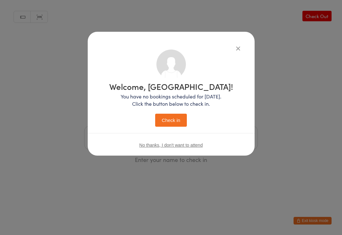
click at [75, 233] on div "Welcome, Indee! You have no bookings scheduled for today. Click the button belo…" at bounding box center [171, 117] width 342 height 235
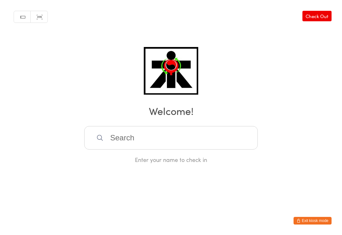
click at [165, 113] on h2 "Welcome!" at bounding box center [171, 110] width 330 height 14
click at [143, 144] on input "search" at bounding box center [171, 137] width 174 height 23
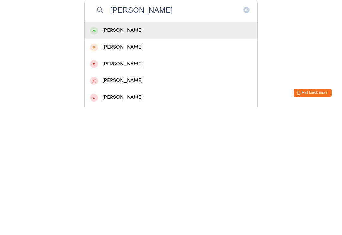
type input "Jayden truong"
click at [107, 154] on div "Jayden Truong" at bounding box center [171, 158] width 162 height 9
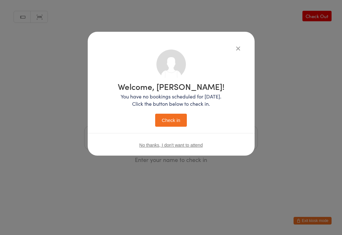
click at [163, 120] on button "Check in" at bounding box center [171, 119] width 32 height 13
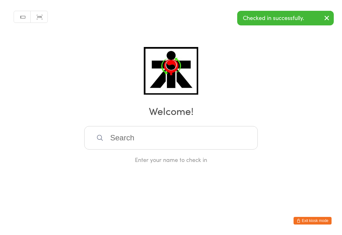
click at [182, 135] on input "search" at bounding box center [171, 137] width 174 height 23
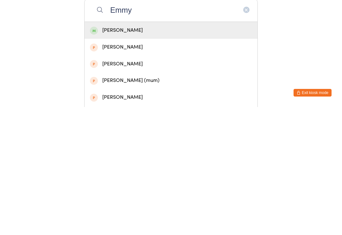
type input "Emmy"
click at [130, 154] on div "Emmy Truong" at bounding box center [171, 158] width 162 height 9
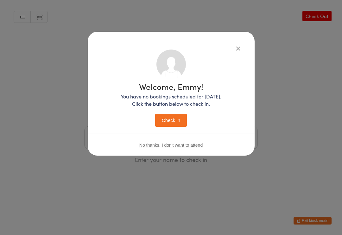
click at [172, 119] on button "Check in" at bounding box center [171, 119] width 32 height 13
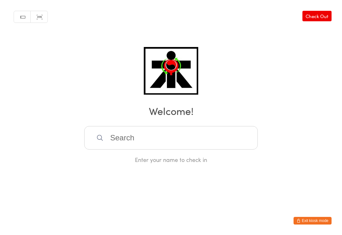
click at [178, 136] on input "search" at bounding box center [171, 137] width 174 height 23
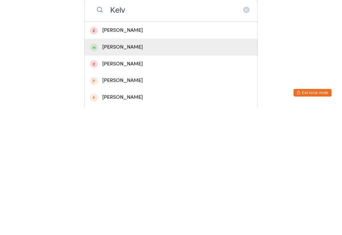
type input "Kelv"
click at [140, 171] on div "Kelvin Truong" at bounding box center [171, 175] width 162 height 9
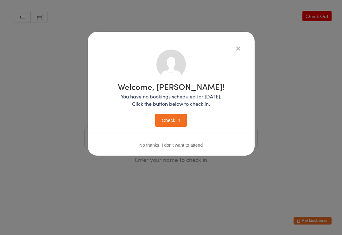
click at [171, 117] on button "Check in" at bounding box center [171, 119] width 32 height 13
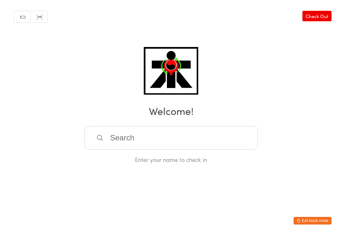
click at [199, 141] on input "search" at bounding box center [171, 137] width 174 height 23
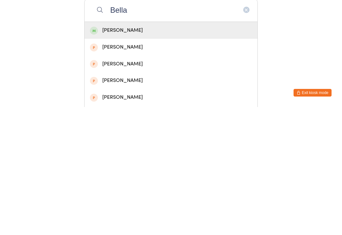
type input "Bella"
click at [183, 154] on div "Bella Huynh" at bounding box center [171, 158] width 162 height 9
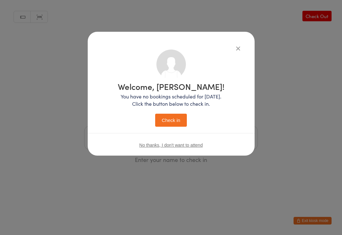
click at [176, 123] on button "Check in" at bounding box center [171, 119] width 32 height 13
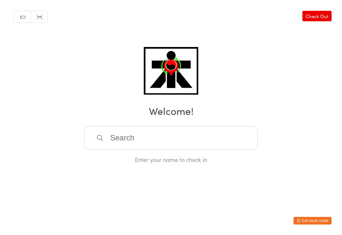
click at [176, 144] on input "search" at bounding box center [171, 137] width 174 height 23
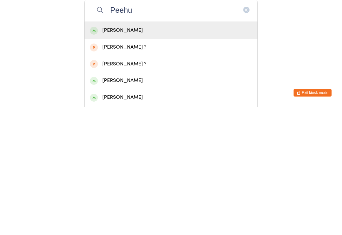
type input "Peehu"
click at [133, 154] on div "Peehu Patel" at bounding box center [171, 158] width 162 height 9
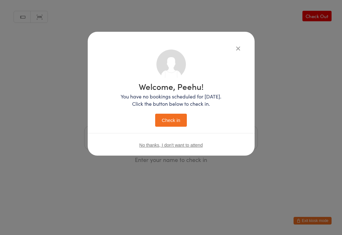
click at [171, 117] on button "Check in" at bounding box center [171, 119] width 32 height 13
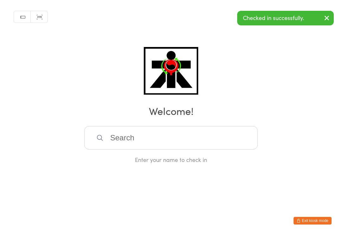
click at [139, 145] on input "search" at bounding box center [171, 137] width 174 height 23
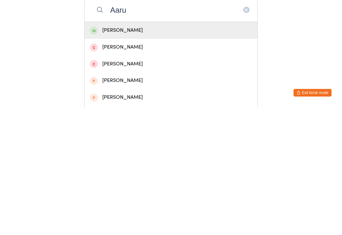
type input "Aaru"
click at [137, 154] on div "Aarush Patel" at bounding box center [171, 158] width 162 height 9
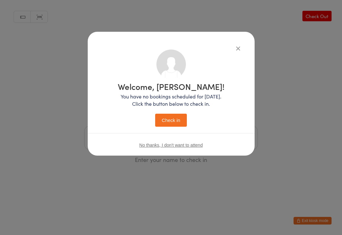
click at [170, 121] on button "Check in" at bounding box center [171, 119] width 32 height 13
